Goal: Find specific page/section: Find specific page/section

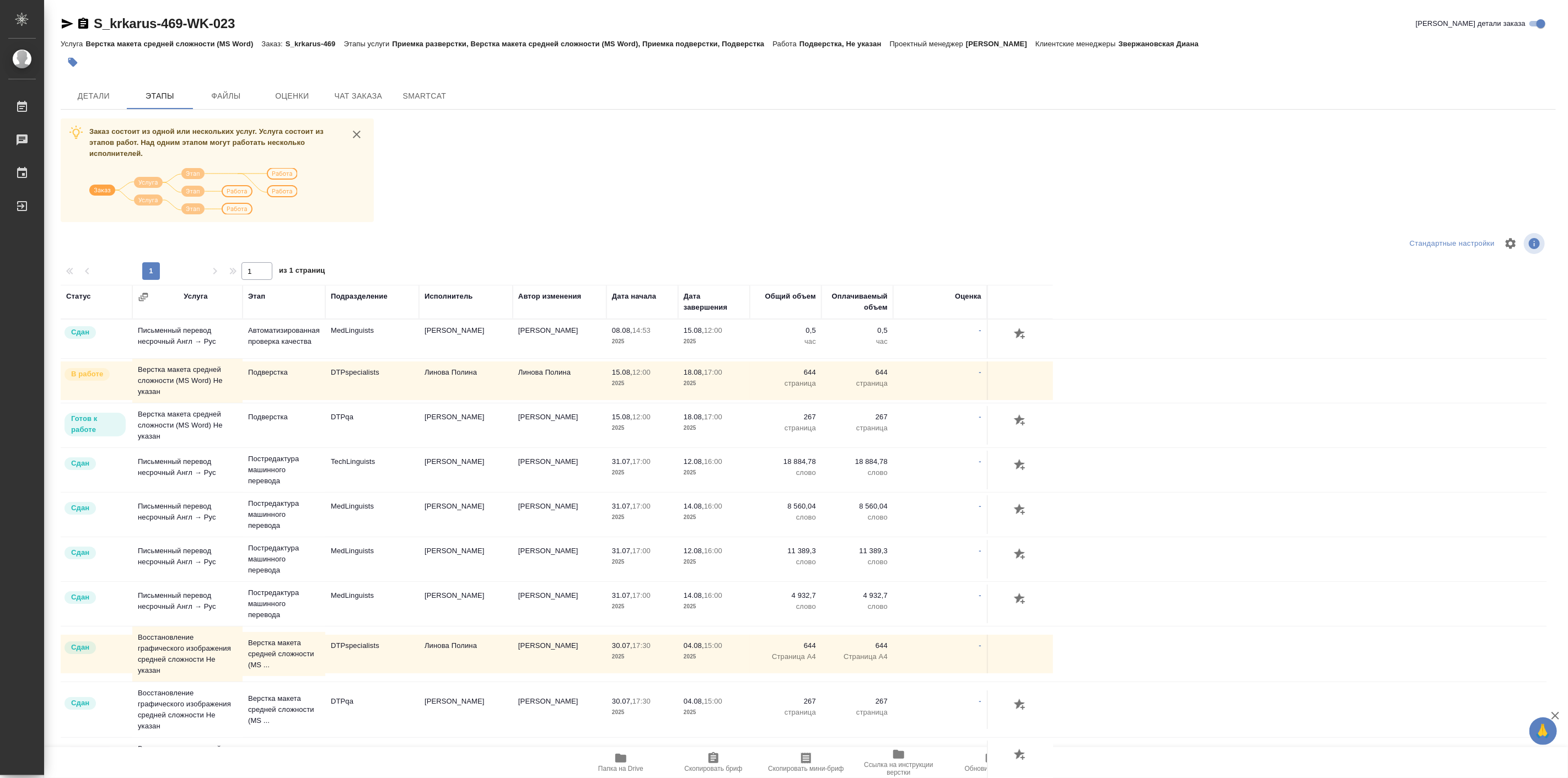
scroll to position [85, 0]
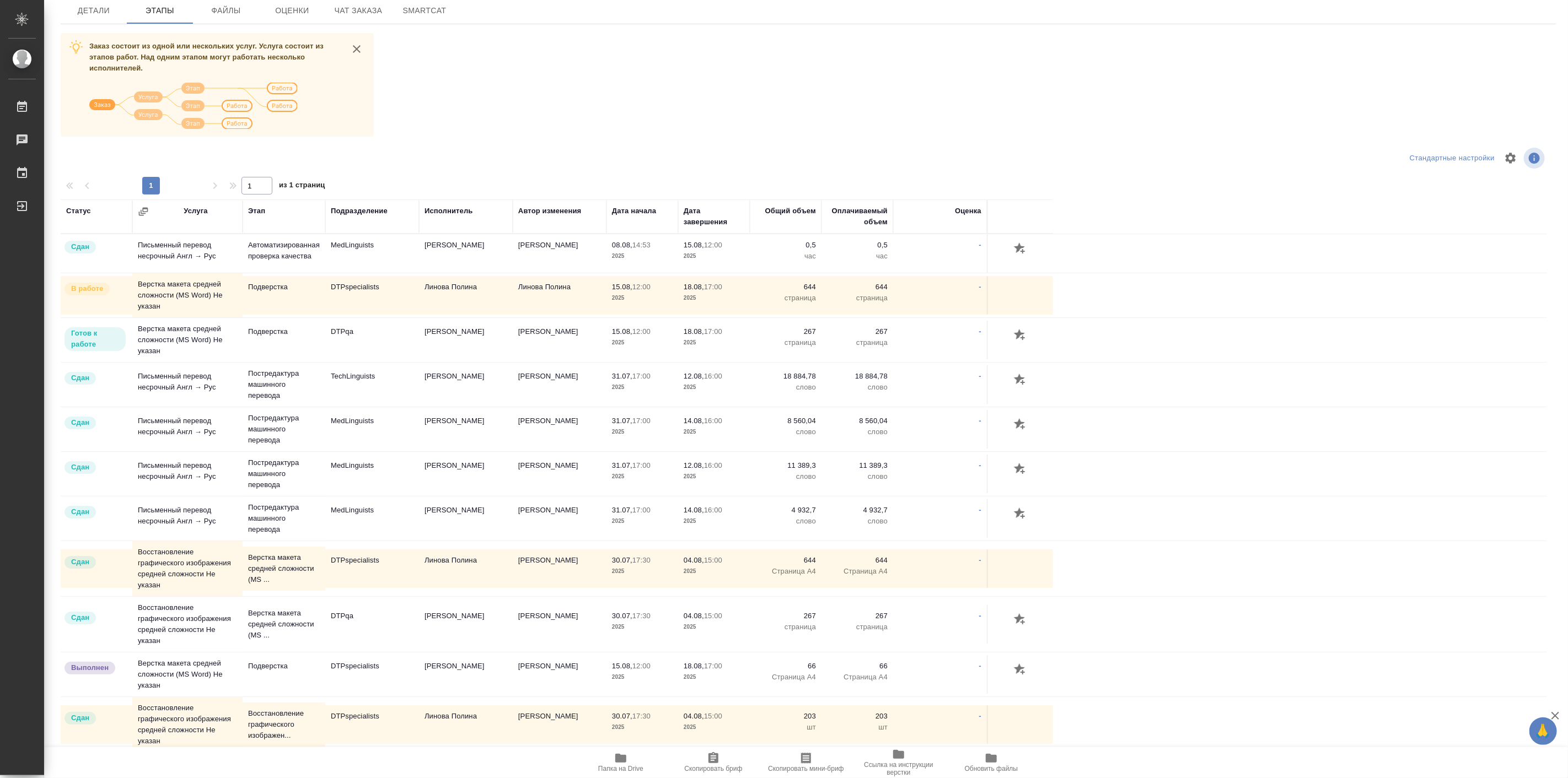
click at [445, 211] on div "Исполнитель" at bounding box center [448, 211] width 48 height 11
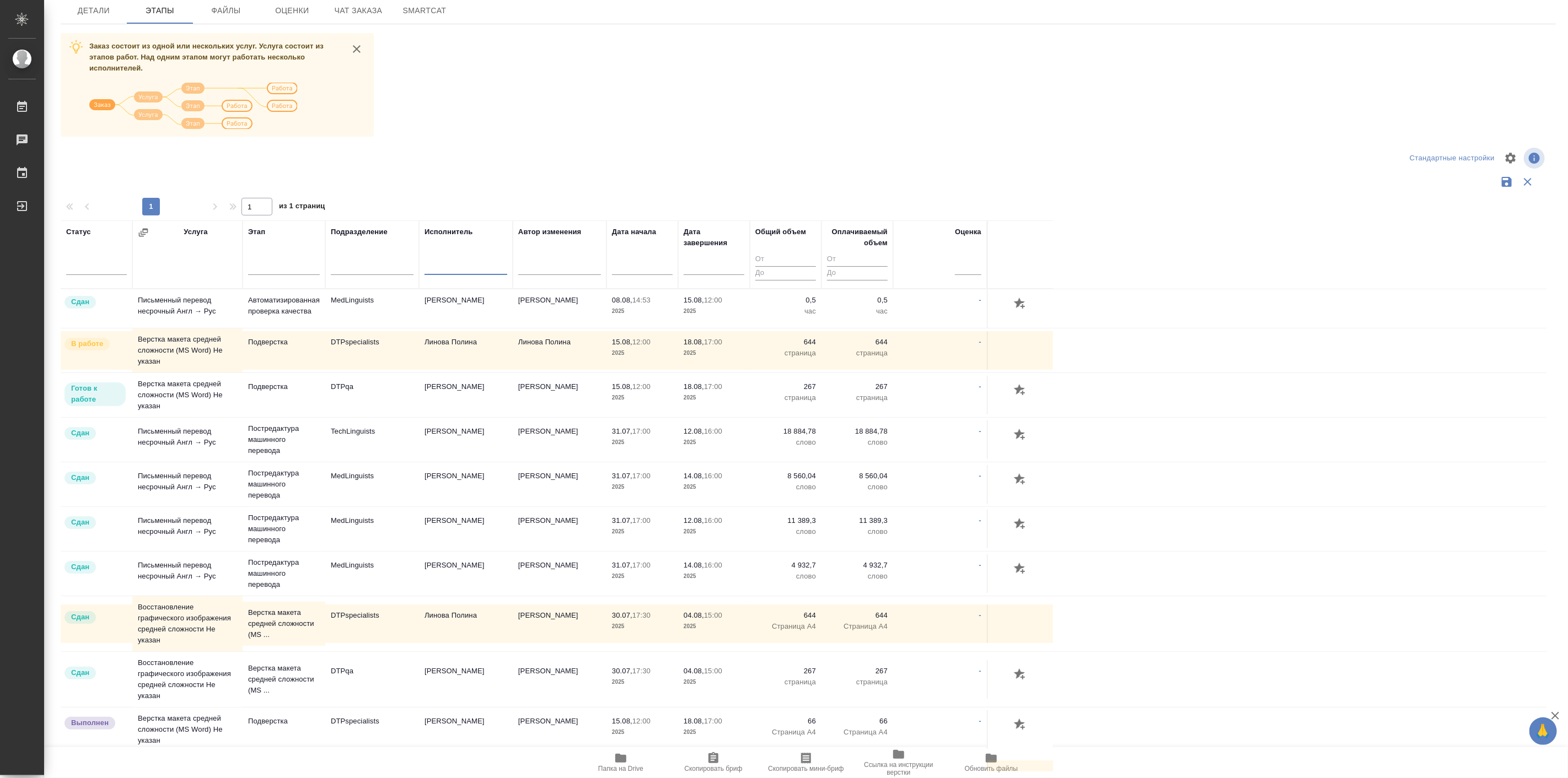
click at [461, 263] on input "text" at bounding box center [465, 268] width 83 height 14
type input "[PERSON_NAME]"
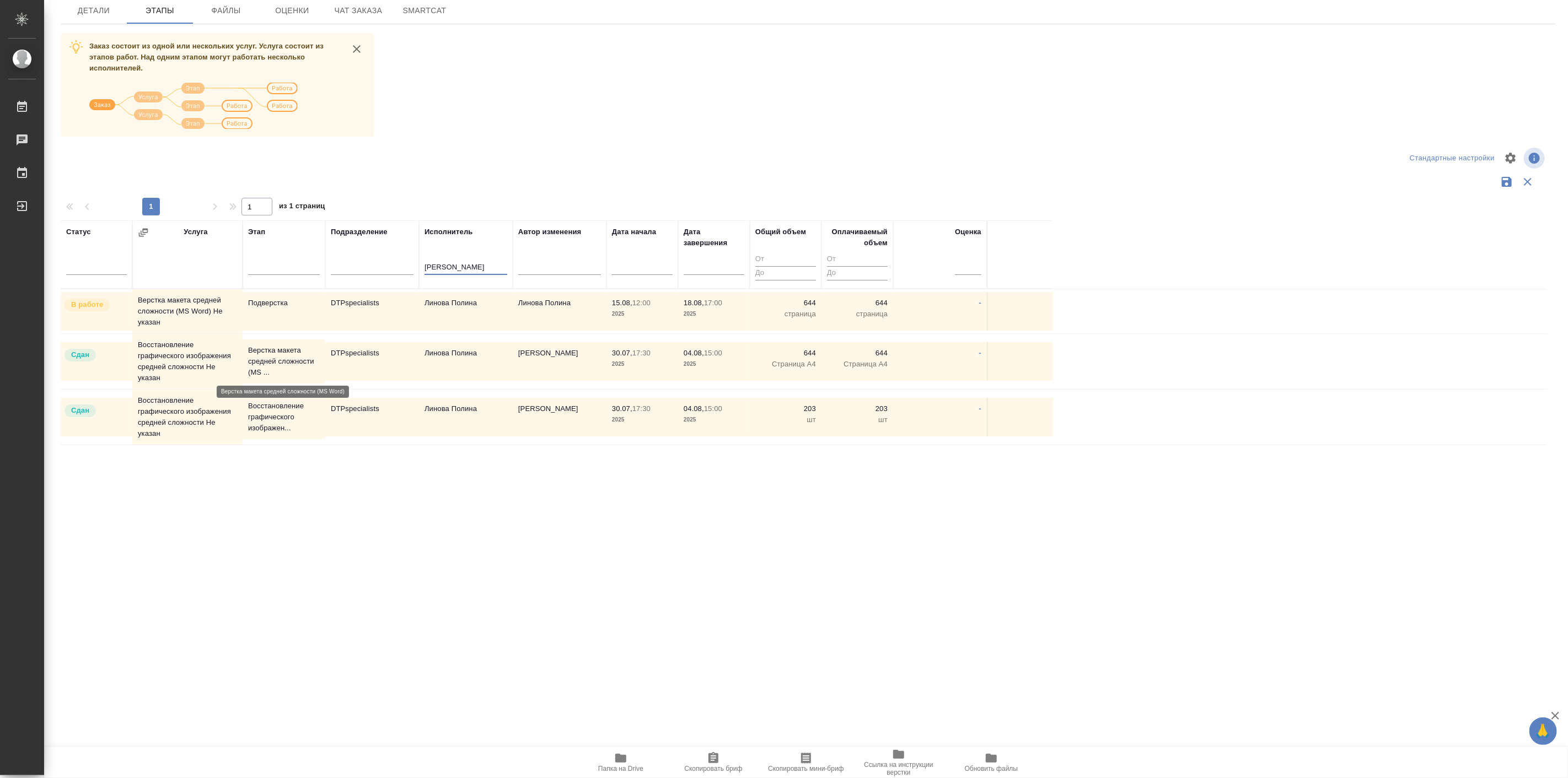
click at [279, 365] on p "Верстка макета средней сложности (MS ..." at bounding box center [283, 361] width 71 height 33
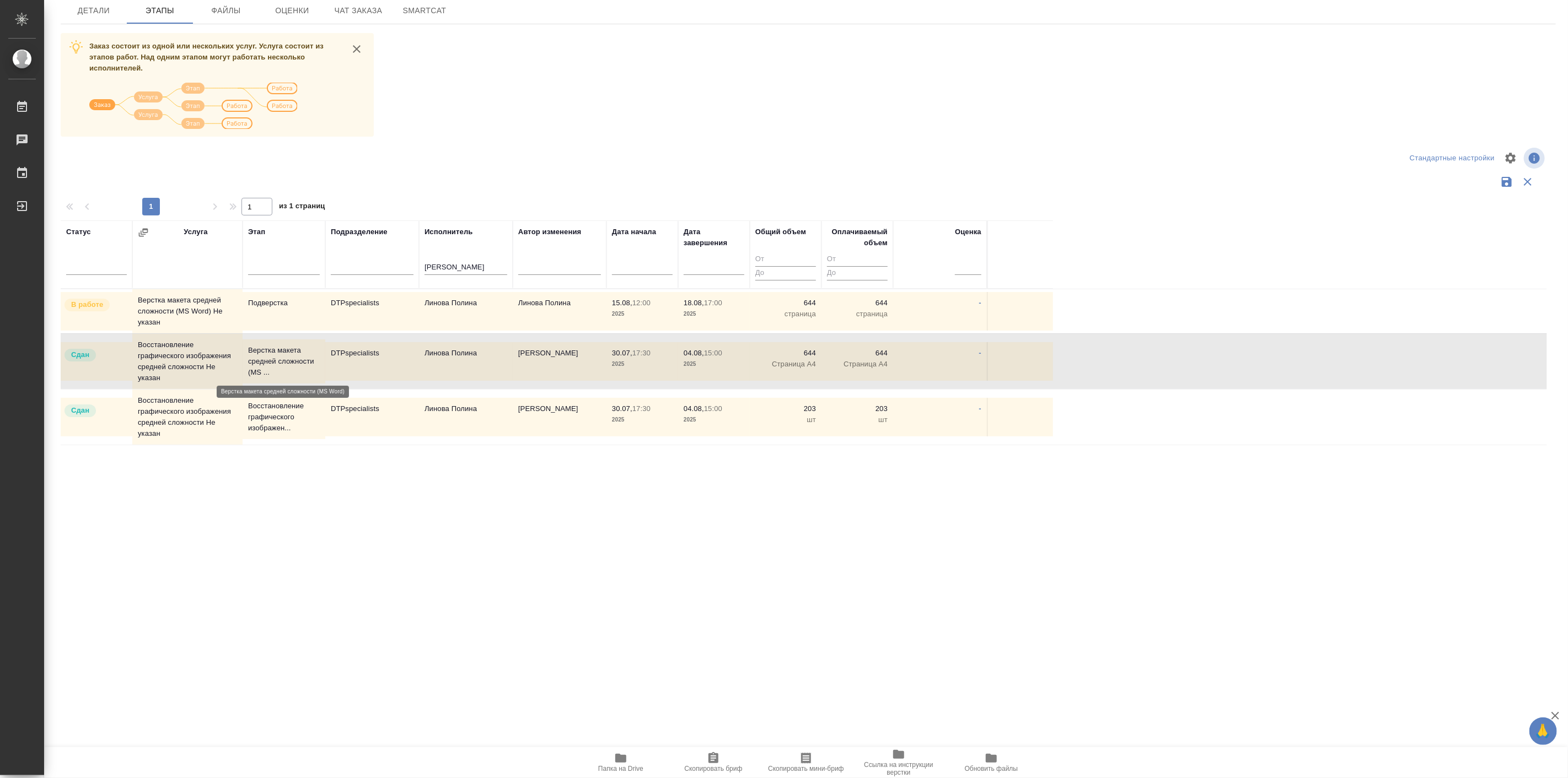
click at [279, 365] on p "Верстка макета средней сложности (MS ..." at bounding box center [283, 361] width 71 height 33
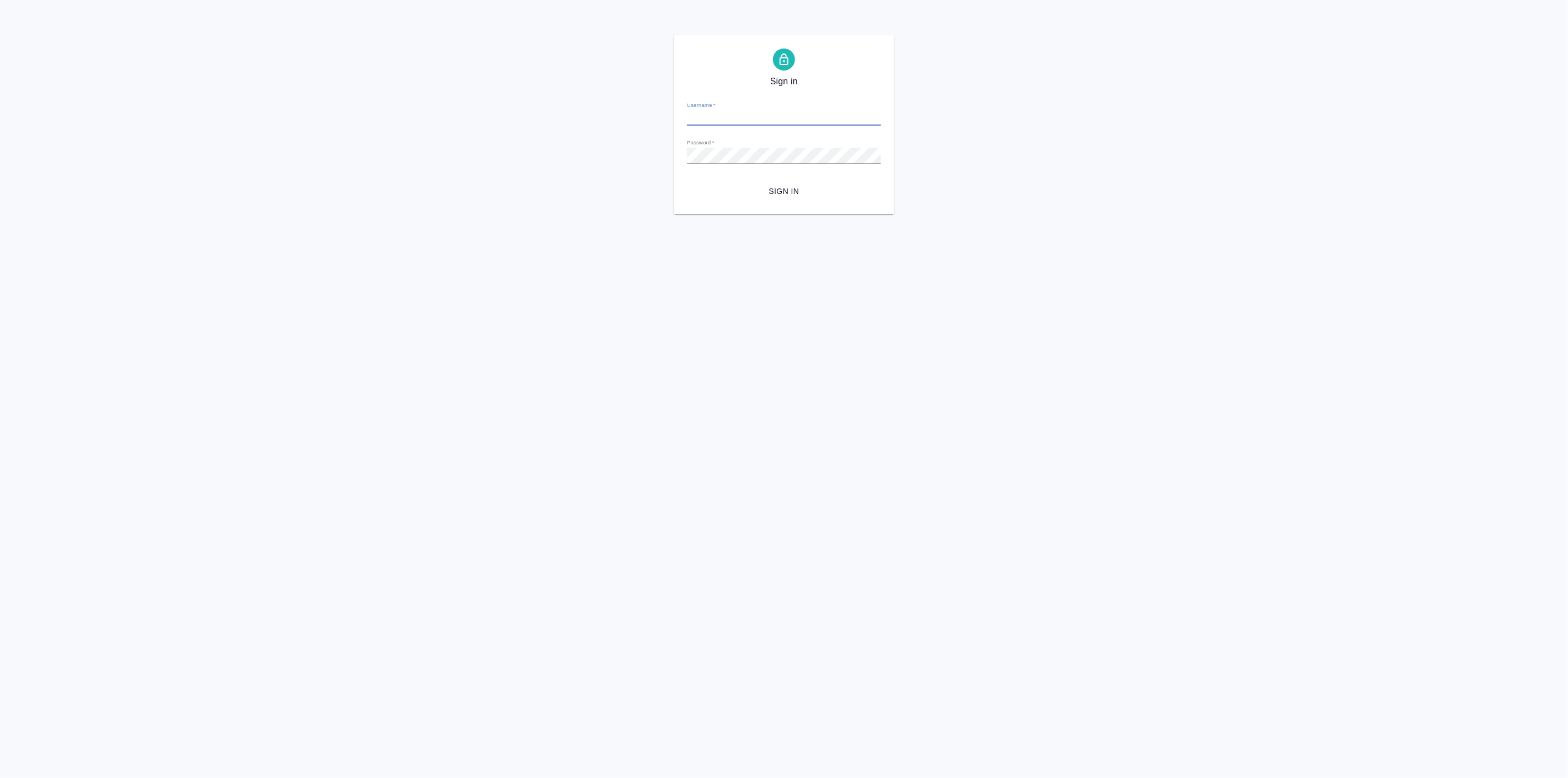
type input "p.linova@awatera.com"
click at [782, 181] on button "Sign in" at bounding box center [784, 191] width 194 height 21
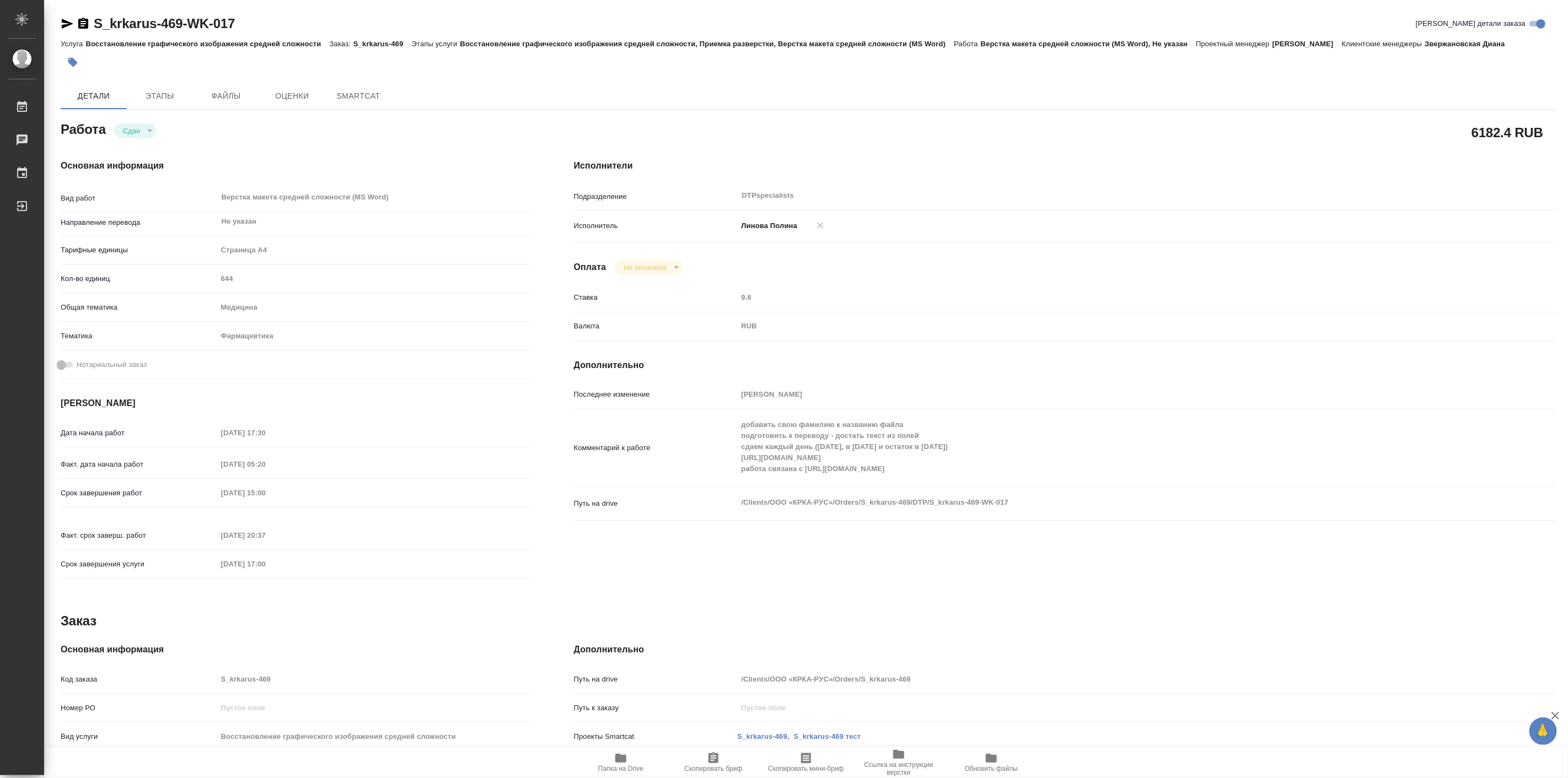
type textarea "x"
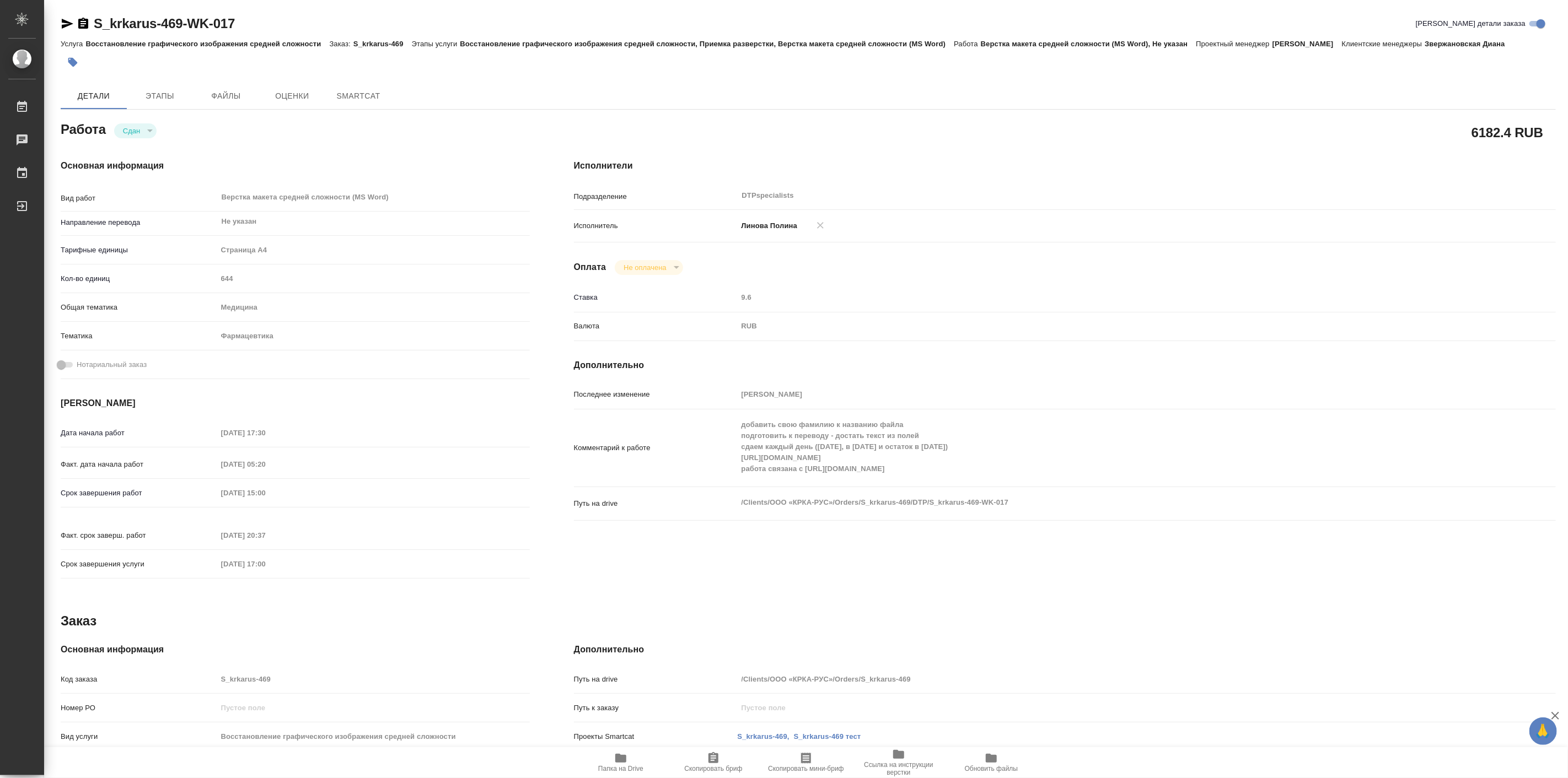
type textarea "x"
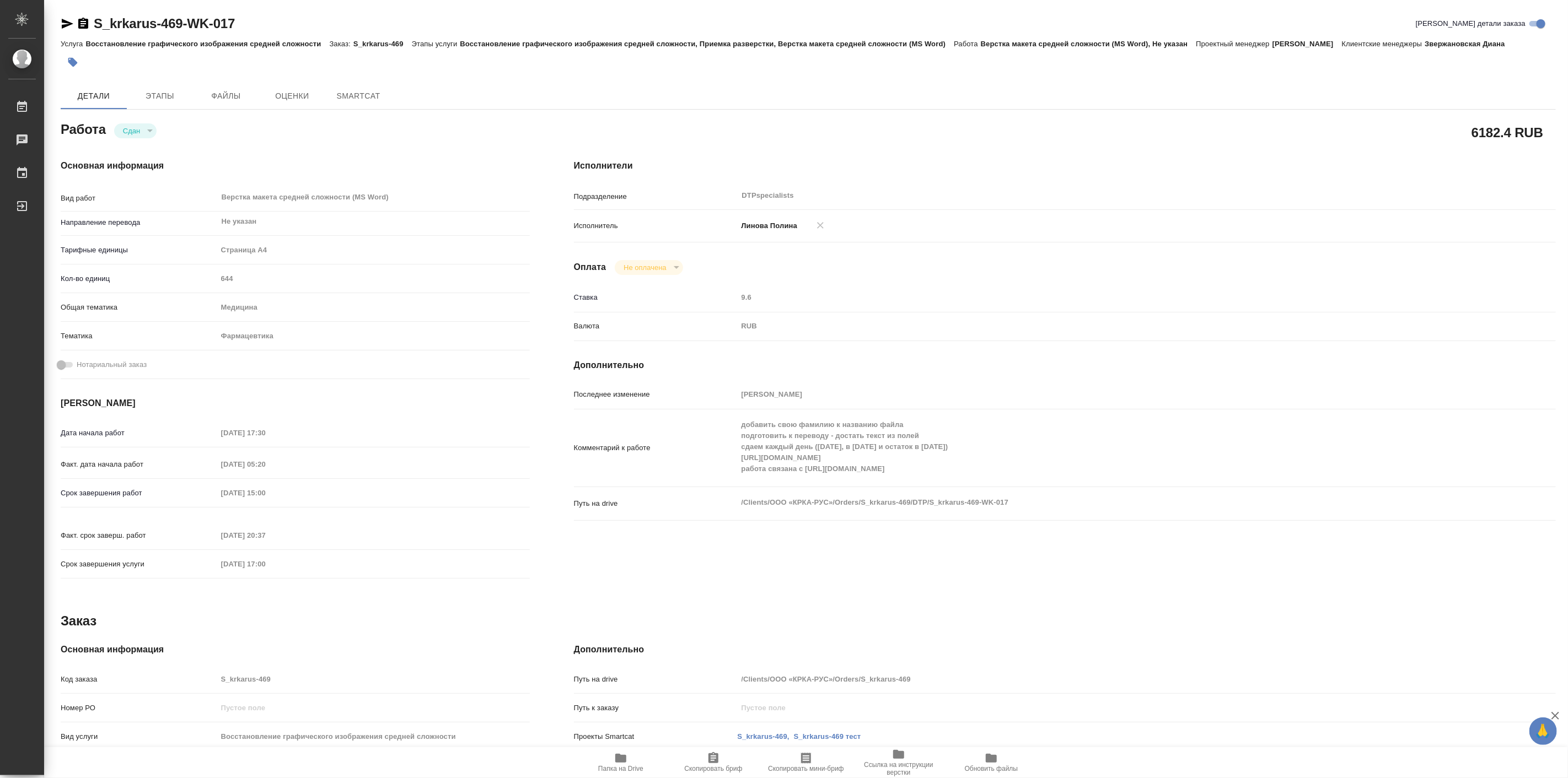
type textarea "x"
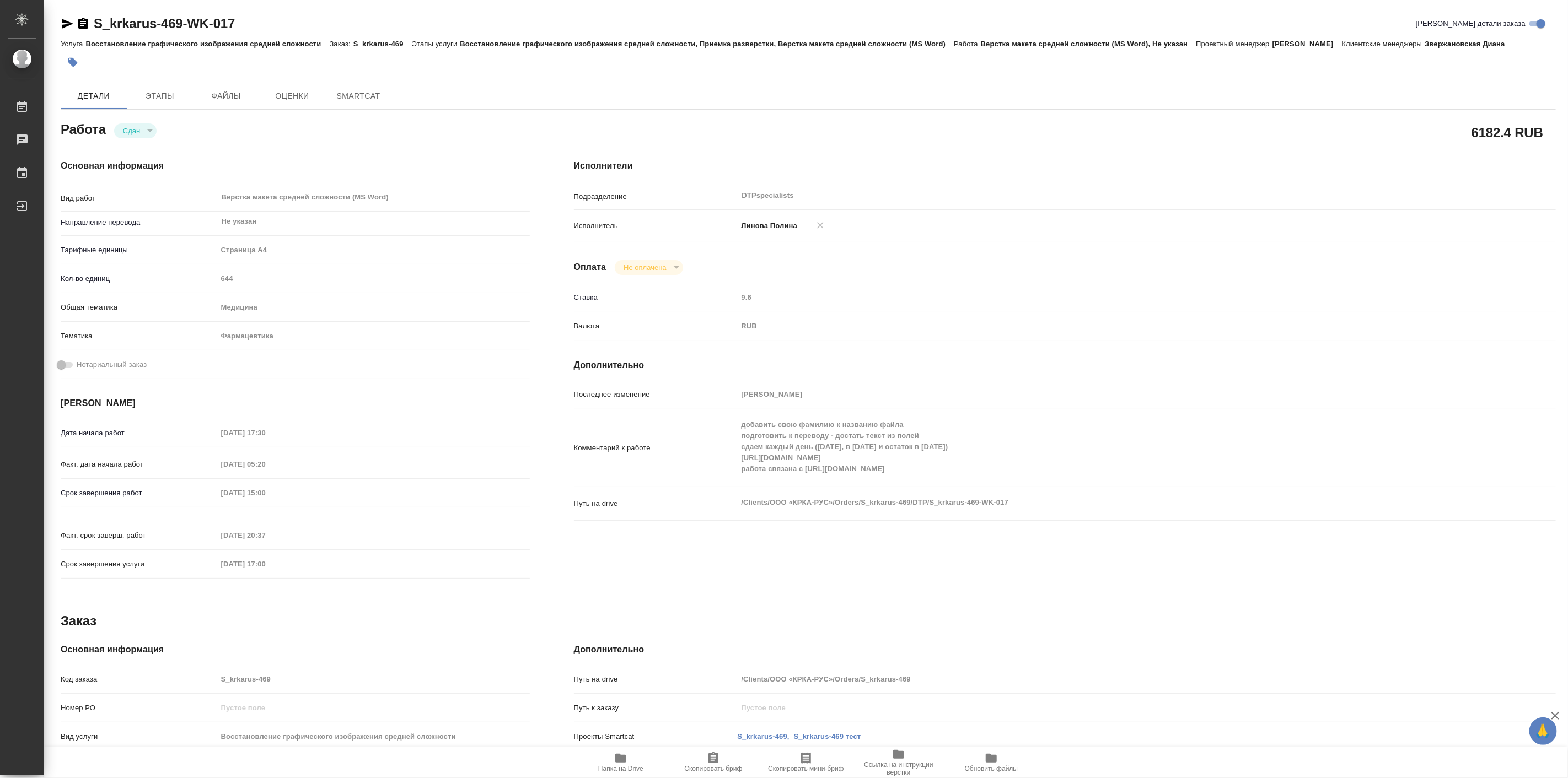
type textarea "x"
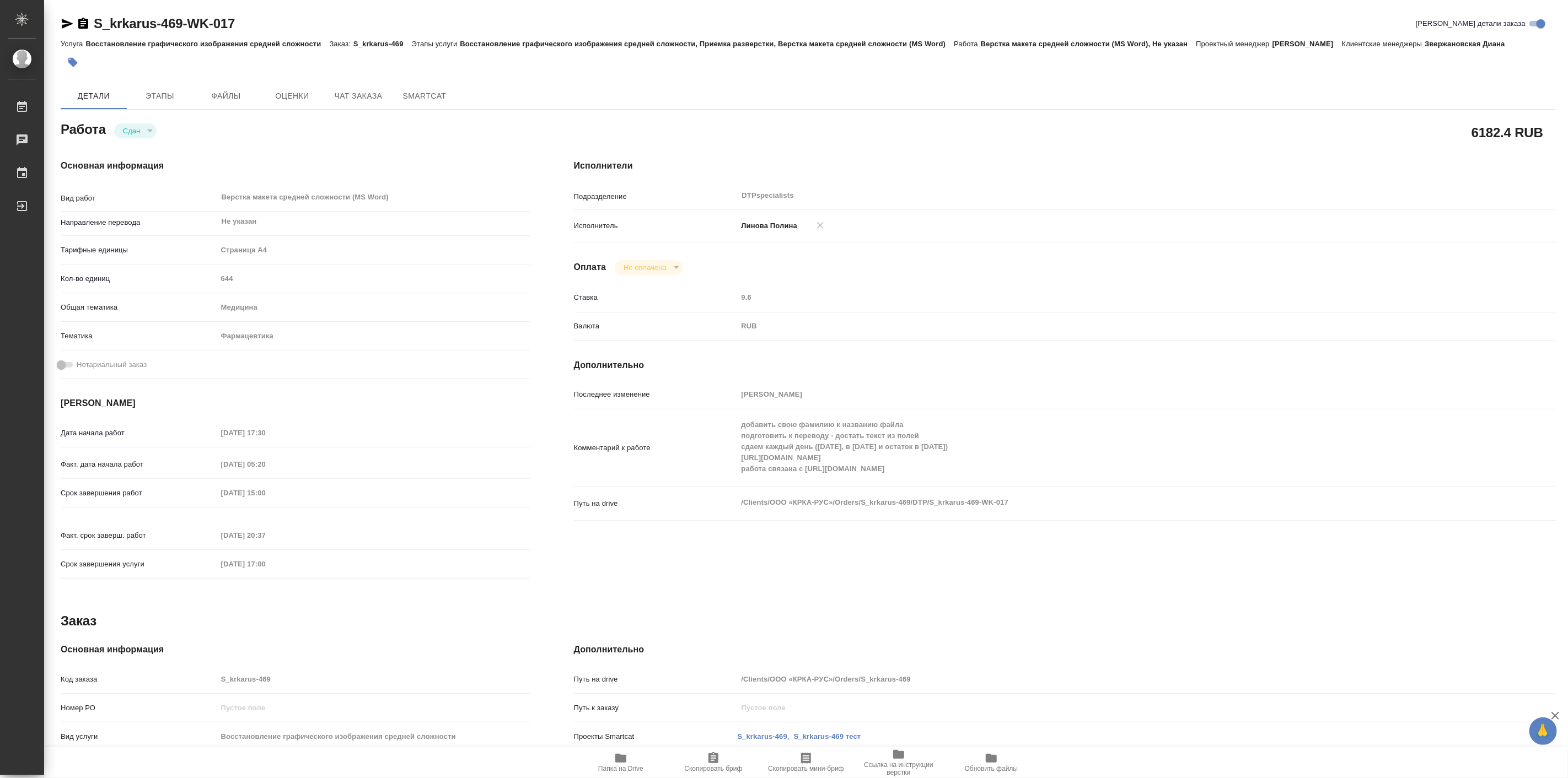
type textarea "x"
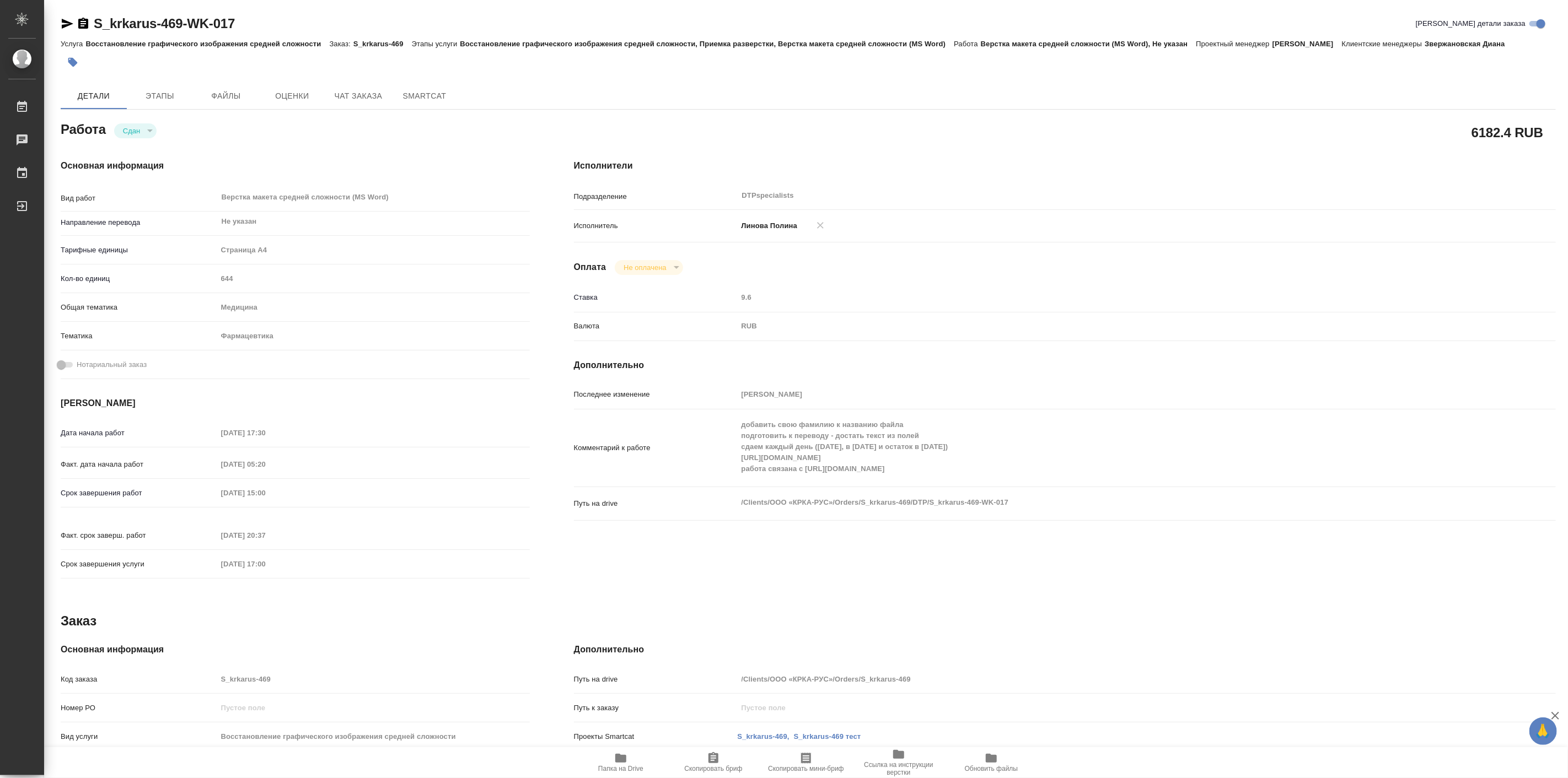
type textarea "x"
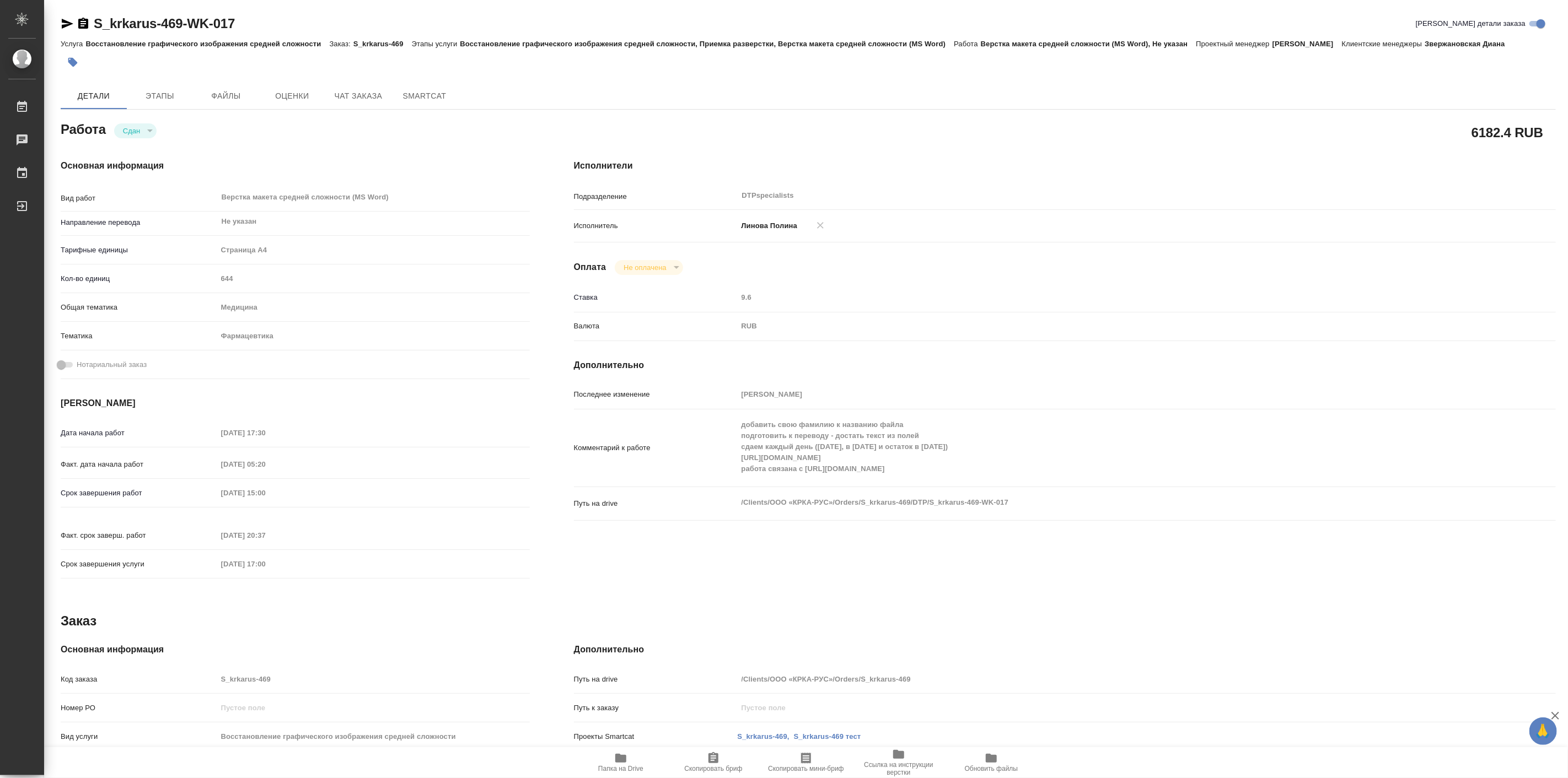
type textarea "x"
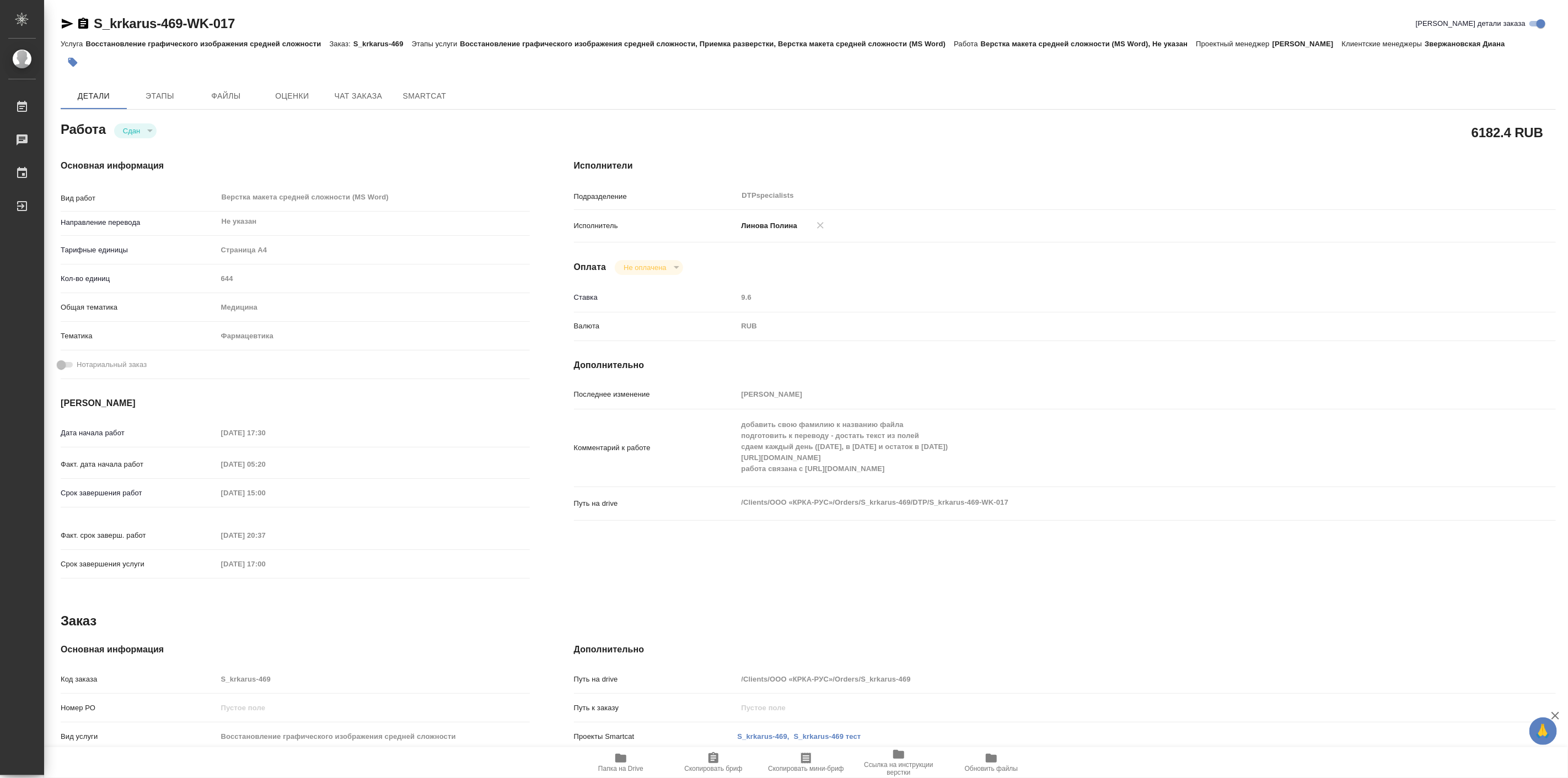
click at [614, 762] on icon "button" at bounding box center [621, 758] width 13 height 13
